Goal: Task Accomplishment & Management: Manage account settings

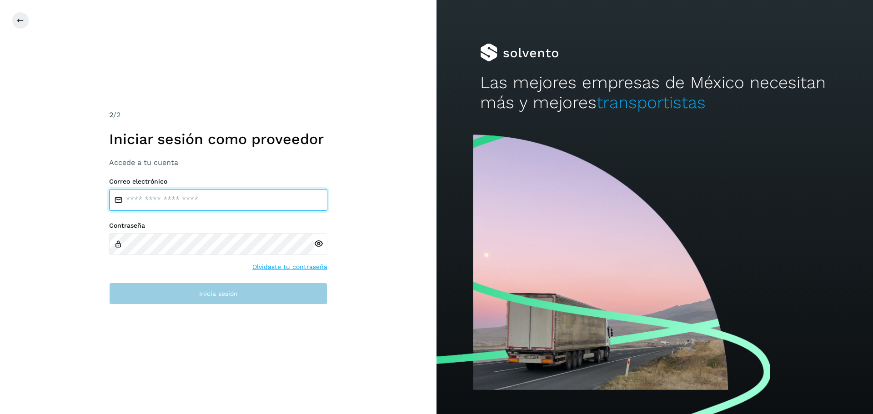
type input "**********"
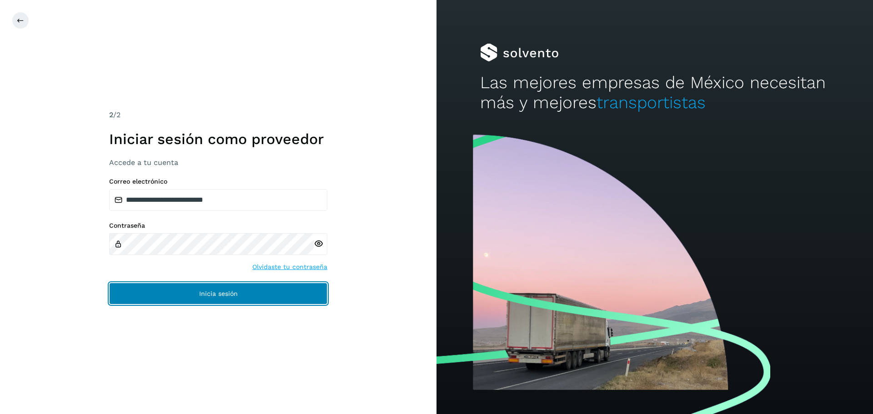
click at [303, 304] on button "Inicia sesión" at bounding box center [218, 294] width 218 height 22
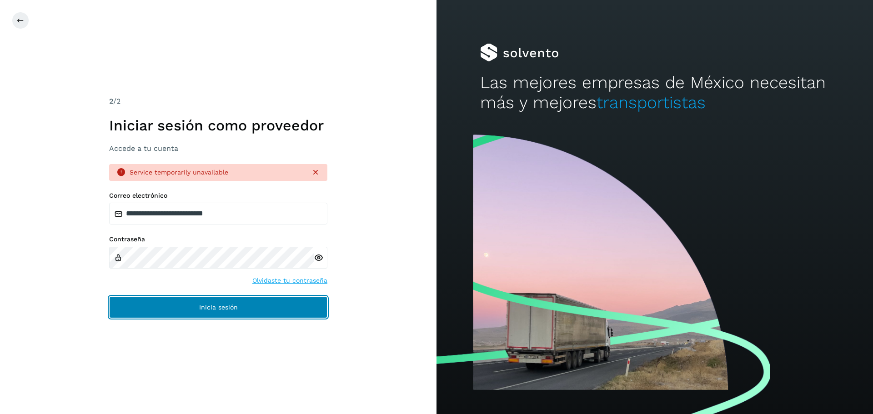
click at [192, 305] on button "Inicia sesión" at bounding box center [218, 307] width 218 height 22
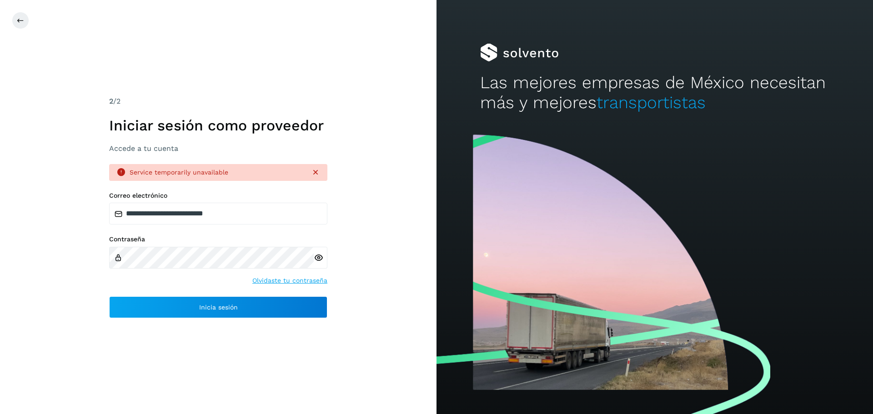
click at [317, 168] on icon at bounding box center [315, 172] width 9 height 9
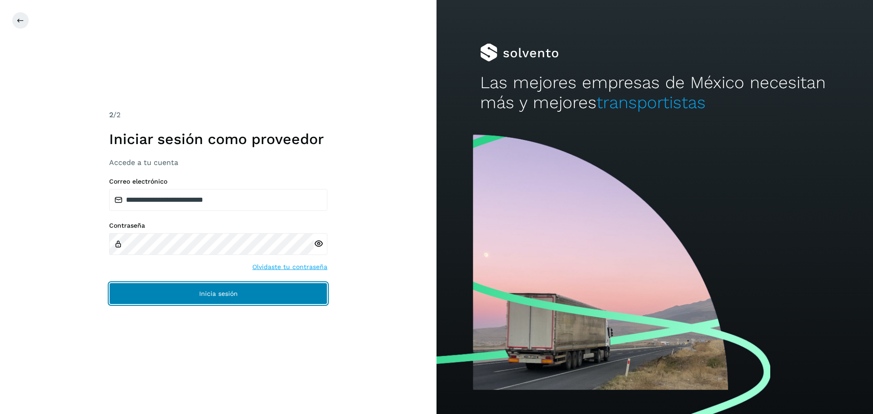
click at [229, 298] on button "Inicia sesión" at bounding box center [218, 294] width 218 height 22
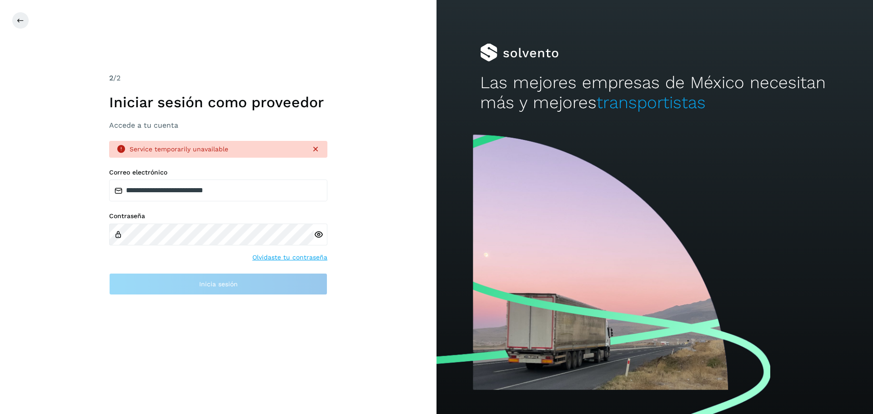
click at [311, 153] on icon at bounding box center [315, 149] width 9 height 9
